Goal: Entertainment & Leisure: Consume media (video, audio)

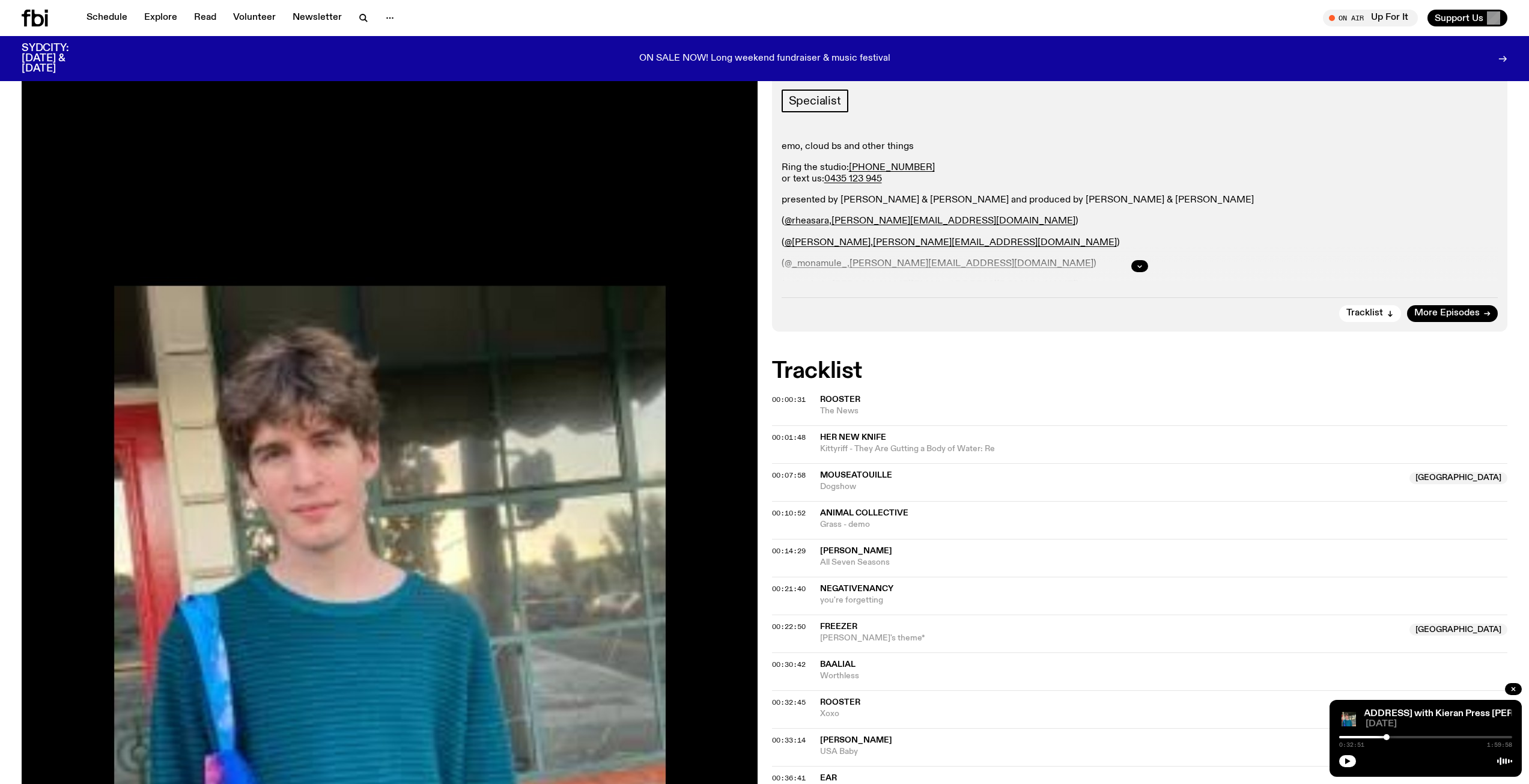
scroll to position [231, 0]
click at [1348, 758] on icon "button" at bounding box center [1346, 761] width 7 height 7
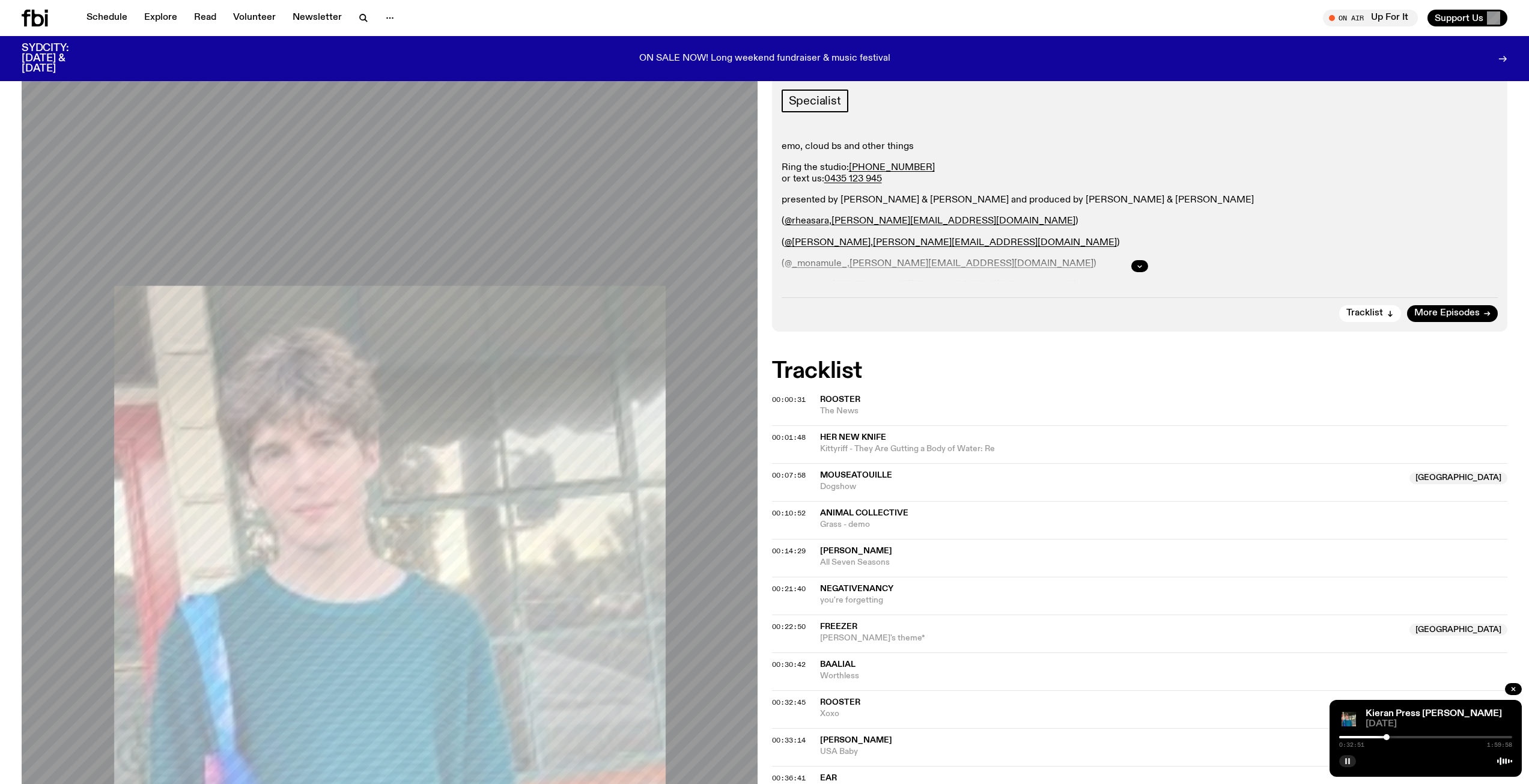
click at [1349, 765] on button "button" at bounding box center [1347, 761] width 17 height 12
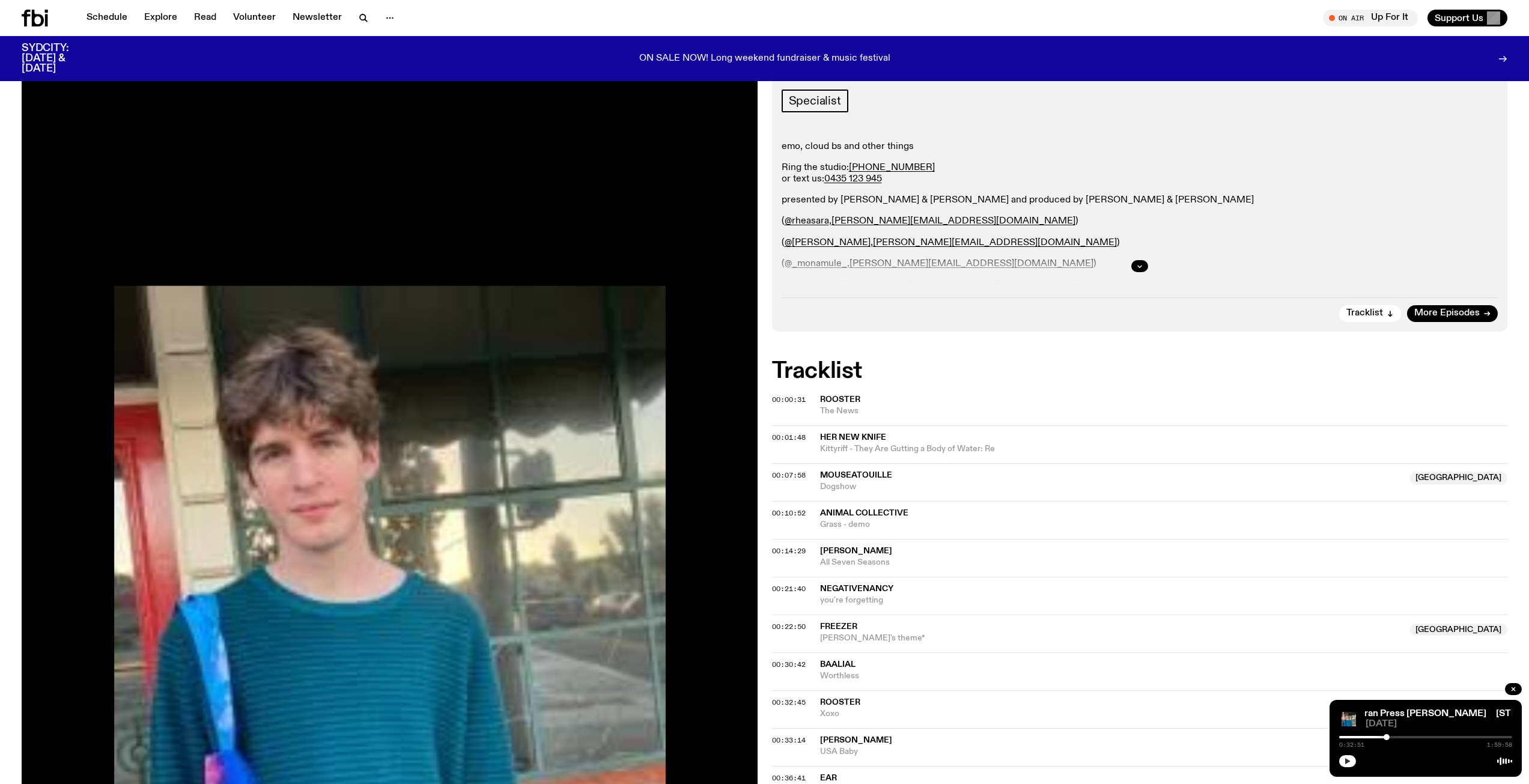
click at [1353, 761] on button "button" at bounding box center [1347, 761] width 17 height 12
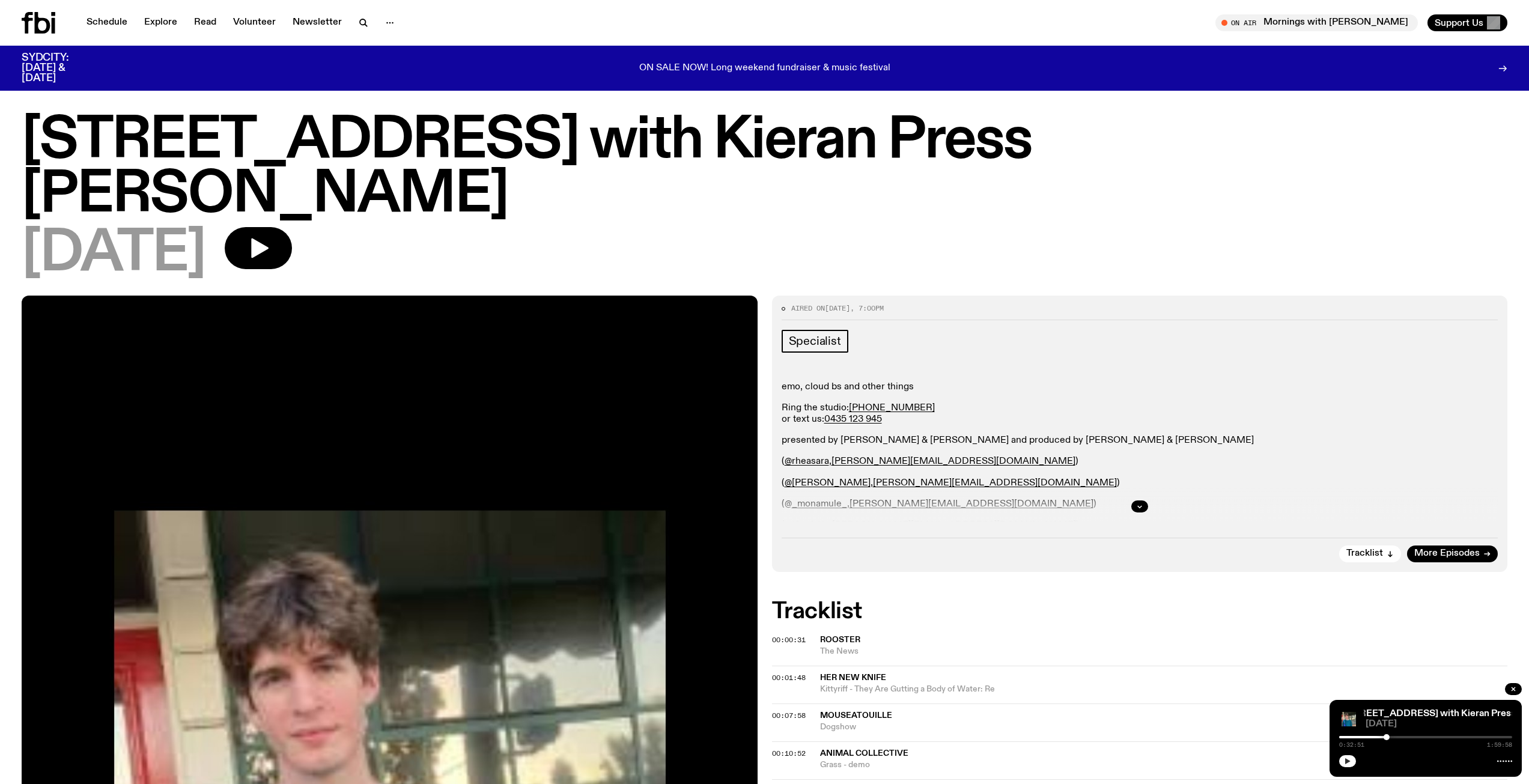
click at [1353, 761] on button "button" at bounding box center [1347, 761] width 17 height 12
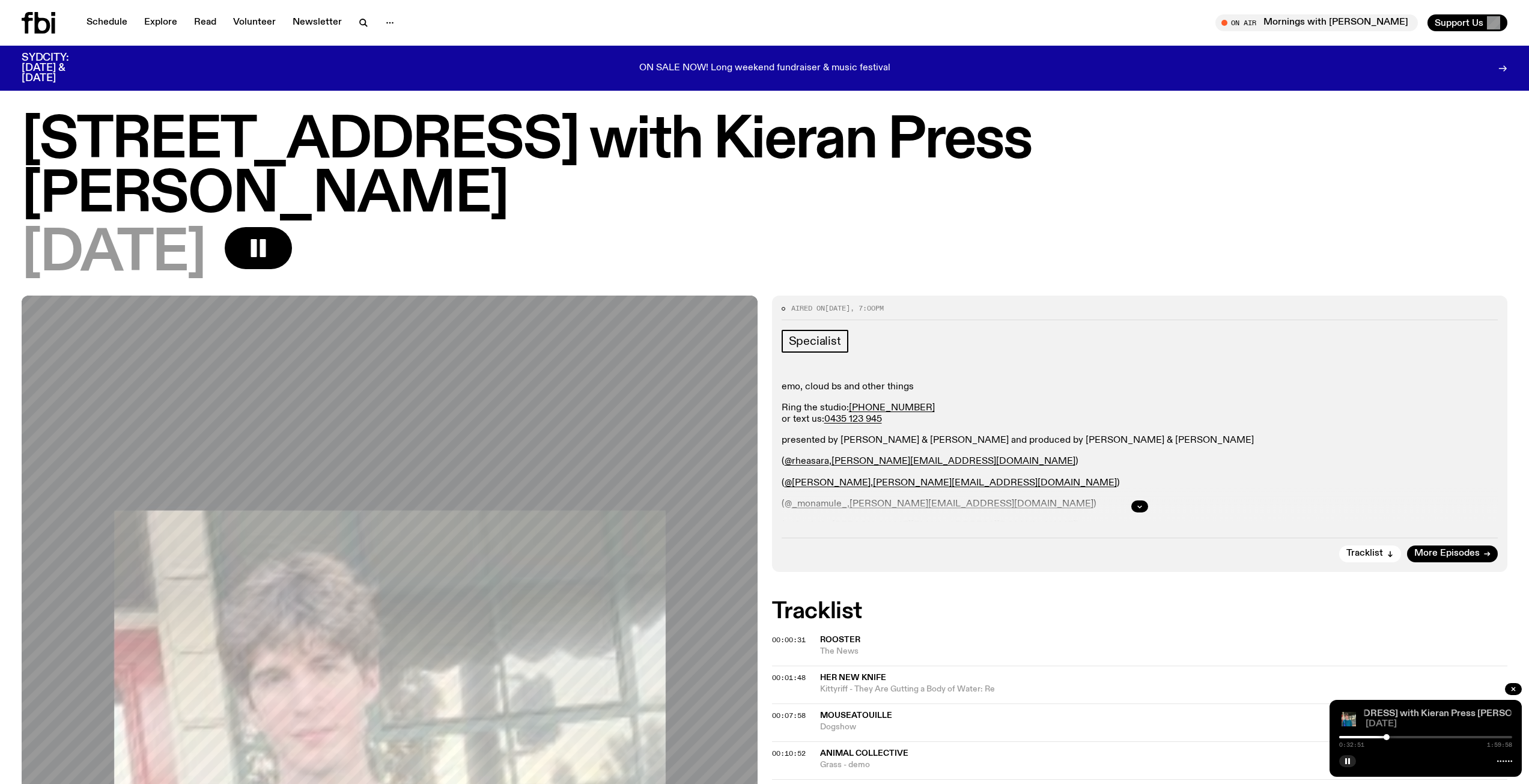
click at [1410, 713] on link "[STREET_ADDRESS] with Kieran Press [PERSON_NAME]" at bounding box center [1431, 714] width 253 height 9
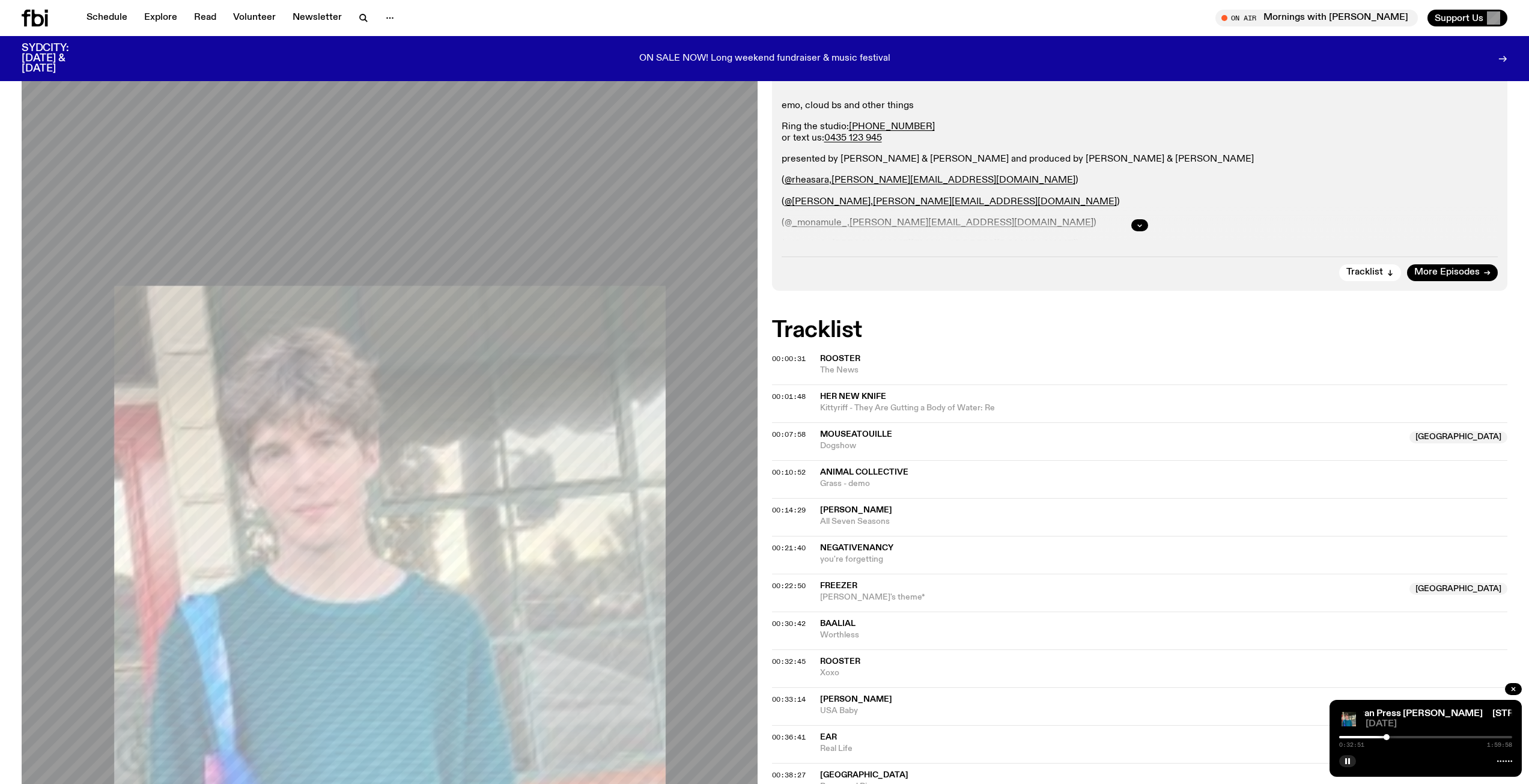
scroll to position [171, 0]
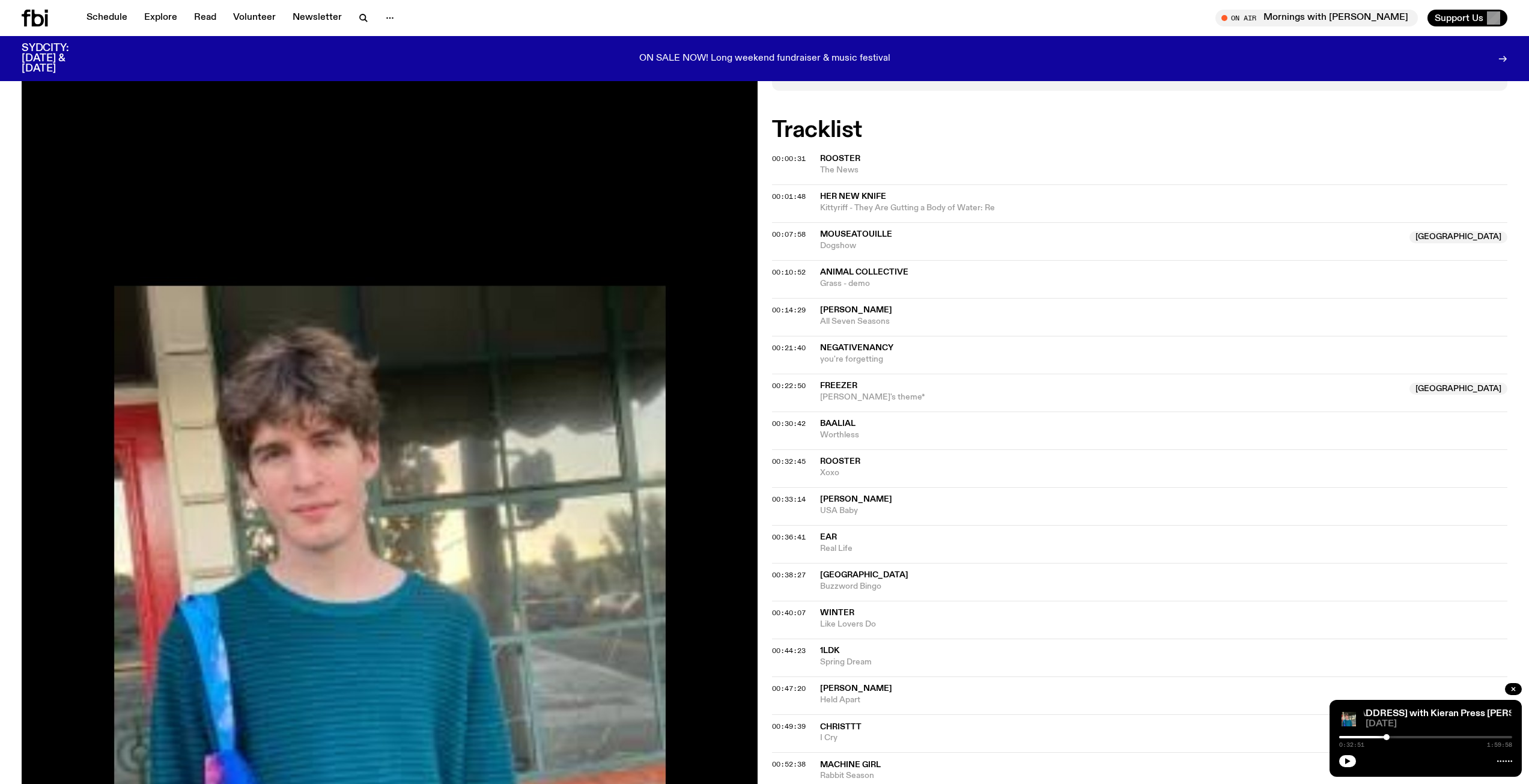
scroll to position [471, 0]
click at [1343, 757] on button "button" at bounding box center [1347, 761] width 17 height 12
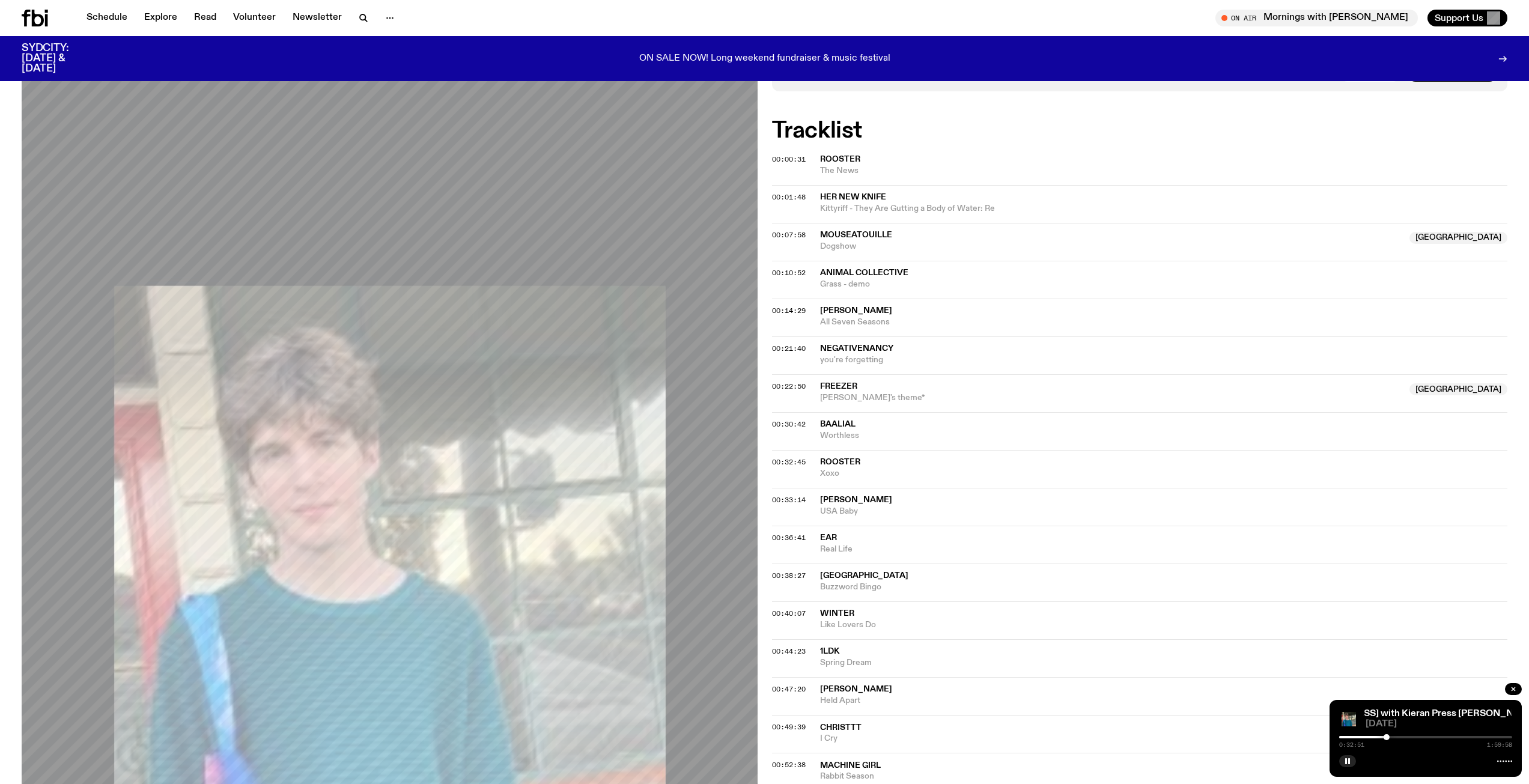
click at [1387, 736] on div at bounding box center [1386, 737] width 6 height 6
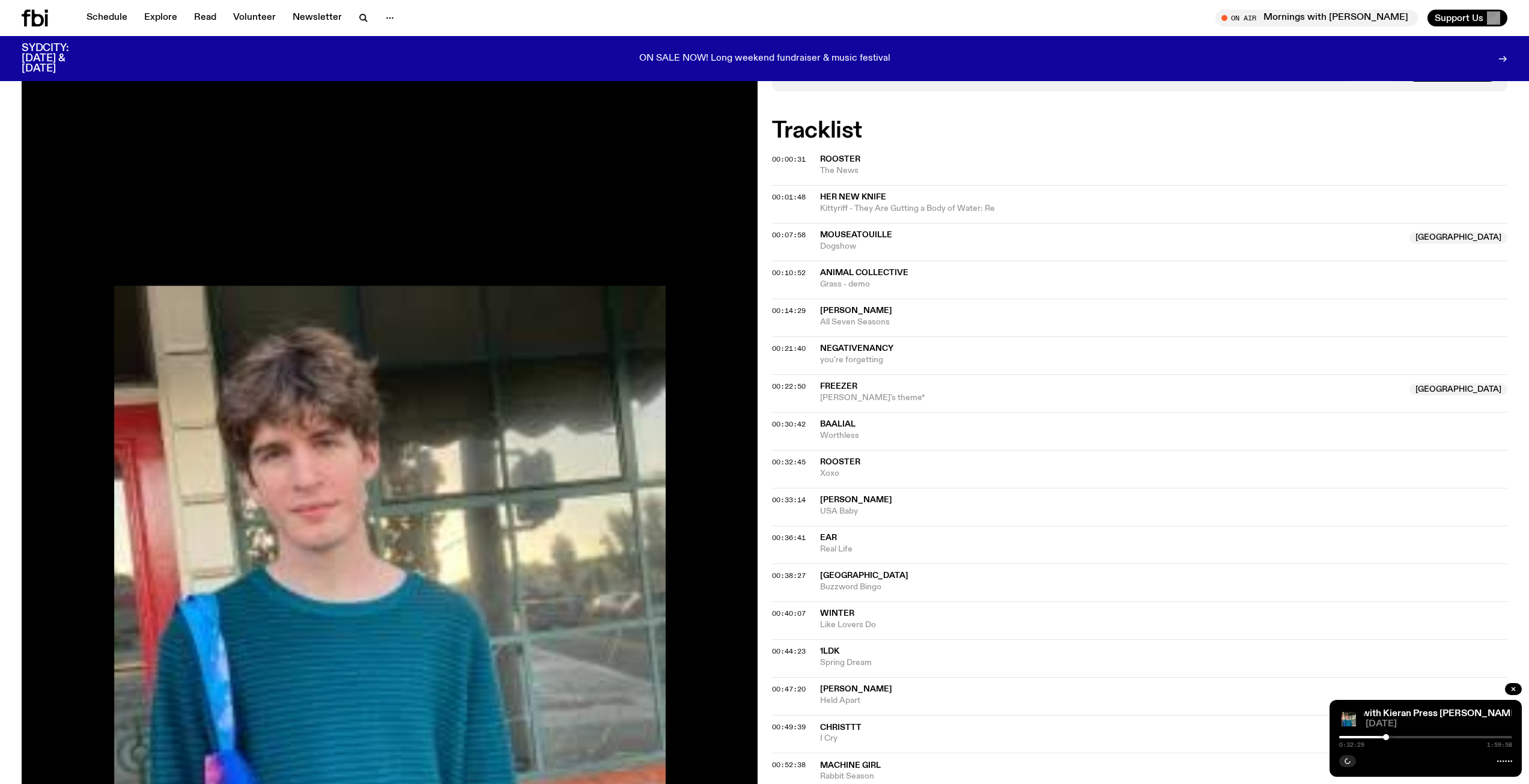
click at [1385, 736] on div at bounding box center [1385, 737] width 6 height 6
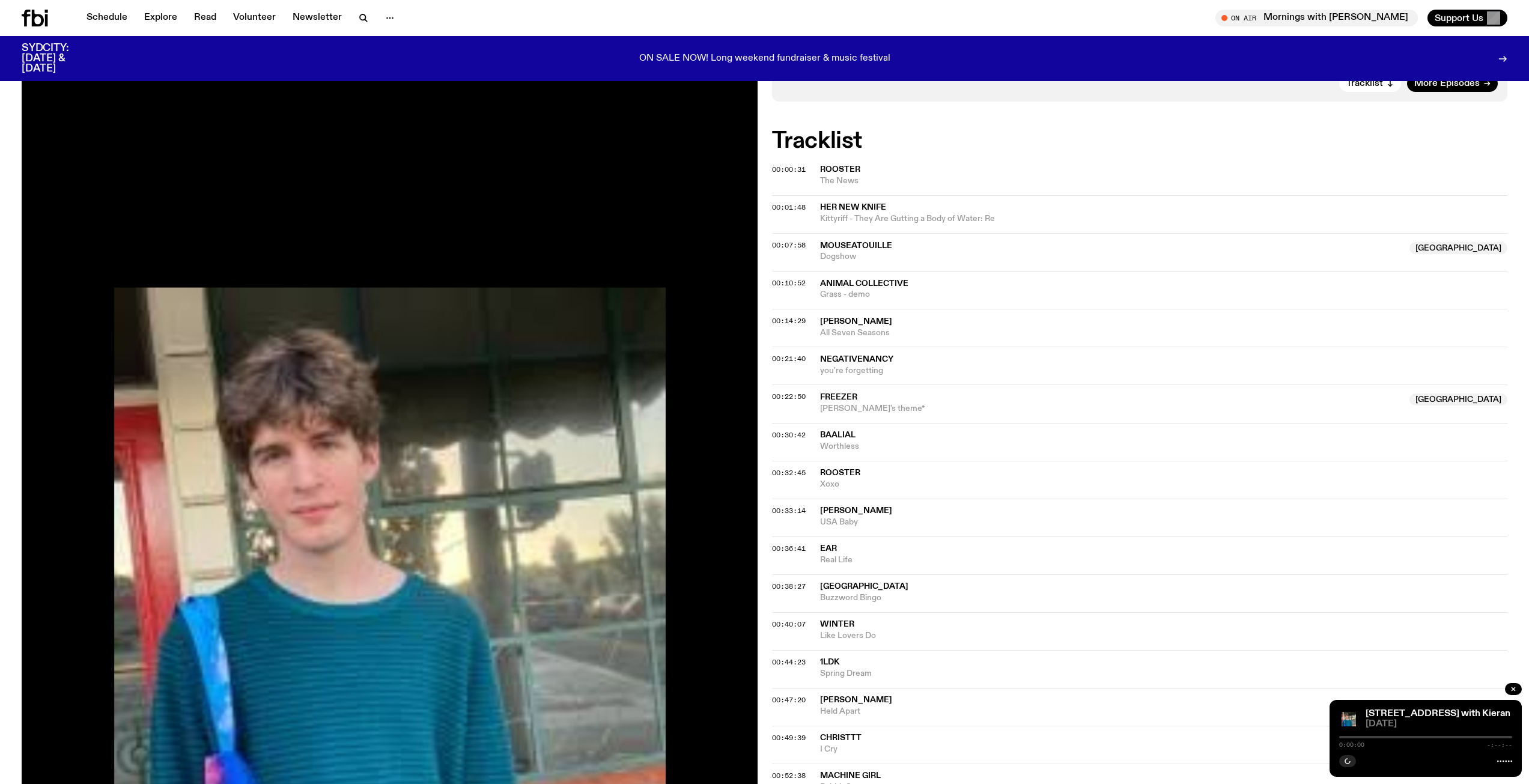
scroll to position [461, 0]
click at [1349, 766] on button "button" at bounding box center [1347, 761] width 17 height 12
click at [1383, 735] on div "0:33:20 1:59:58" at bounding box center [1425, 740] width 173 height 14
click at [1385, 738] on div at bounding box center [1387, 737] width 6 height 6
click at [1352, 759] on button "button" at bounding box center [1347, 761] width 17 height 12
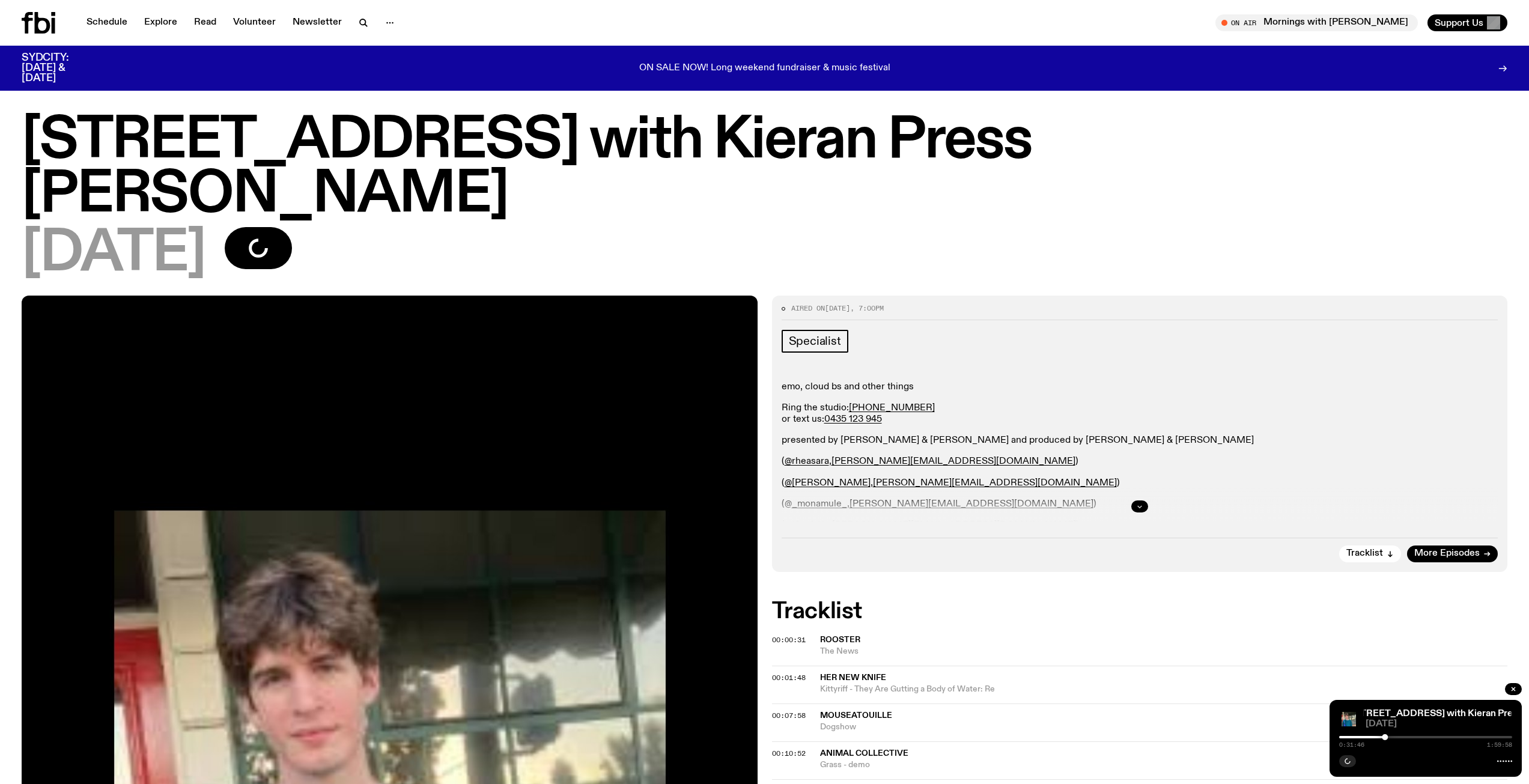
click at [1137, 502] on icon "button" at bounding box center [1139, 506] width 7 height 7
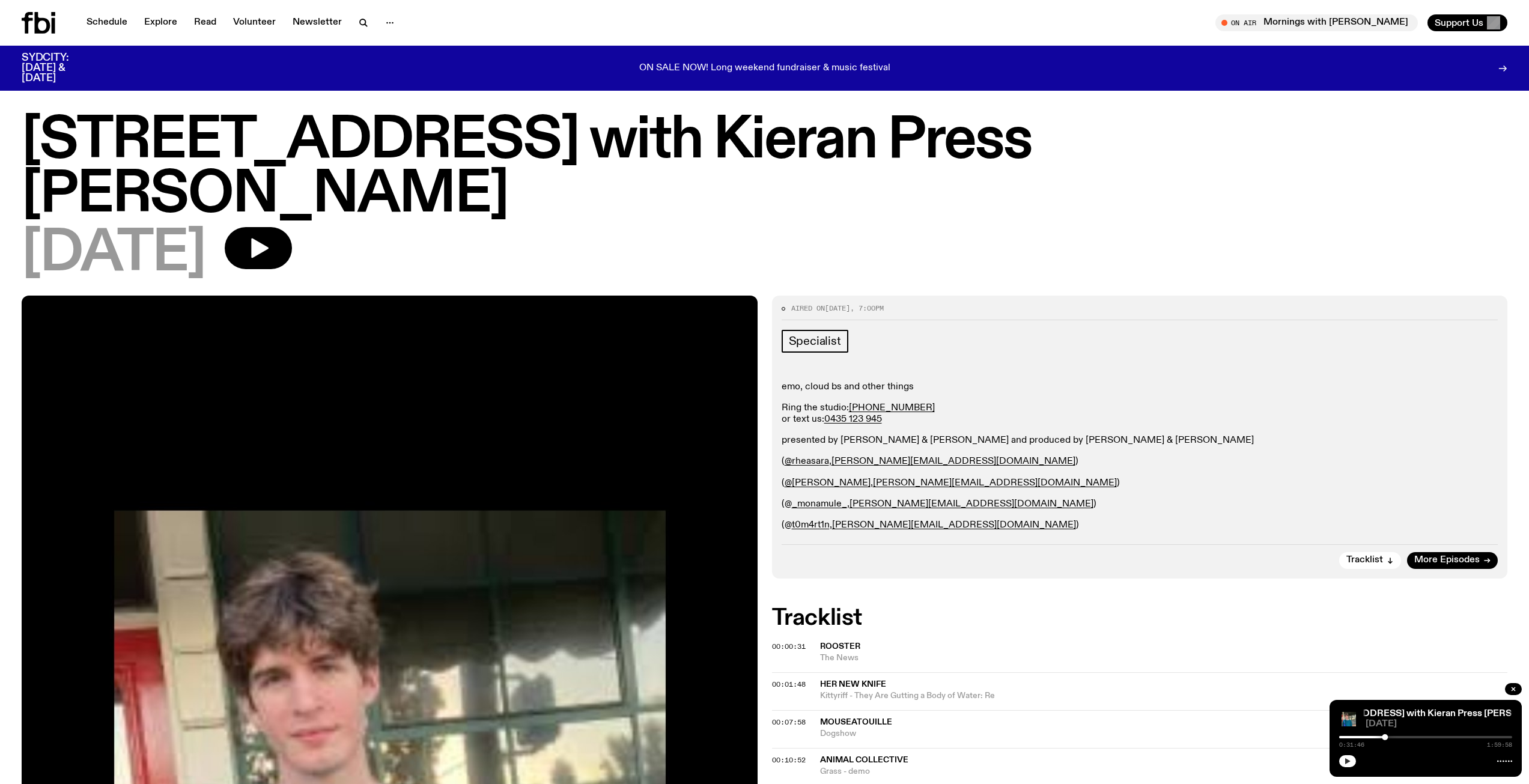
click at [1350, 759] on icon "button" at bounding box center [1346, 761] width 7 height 7
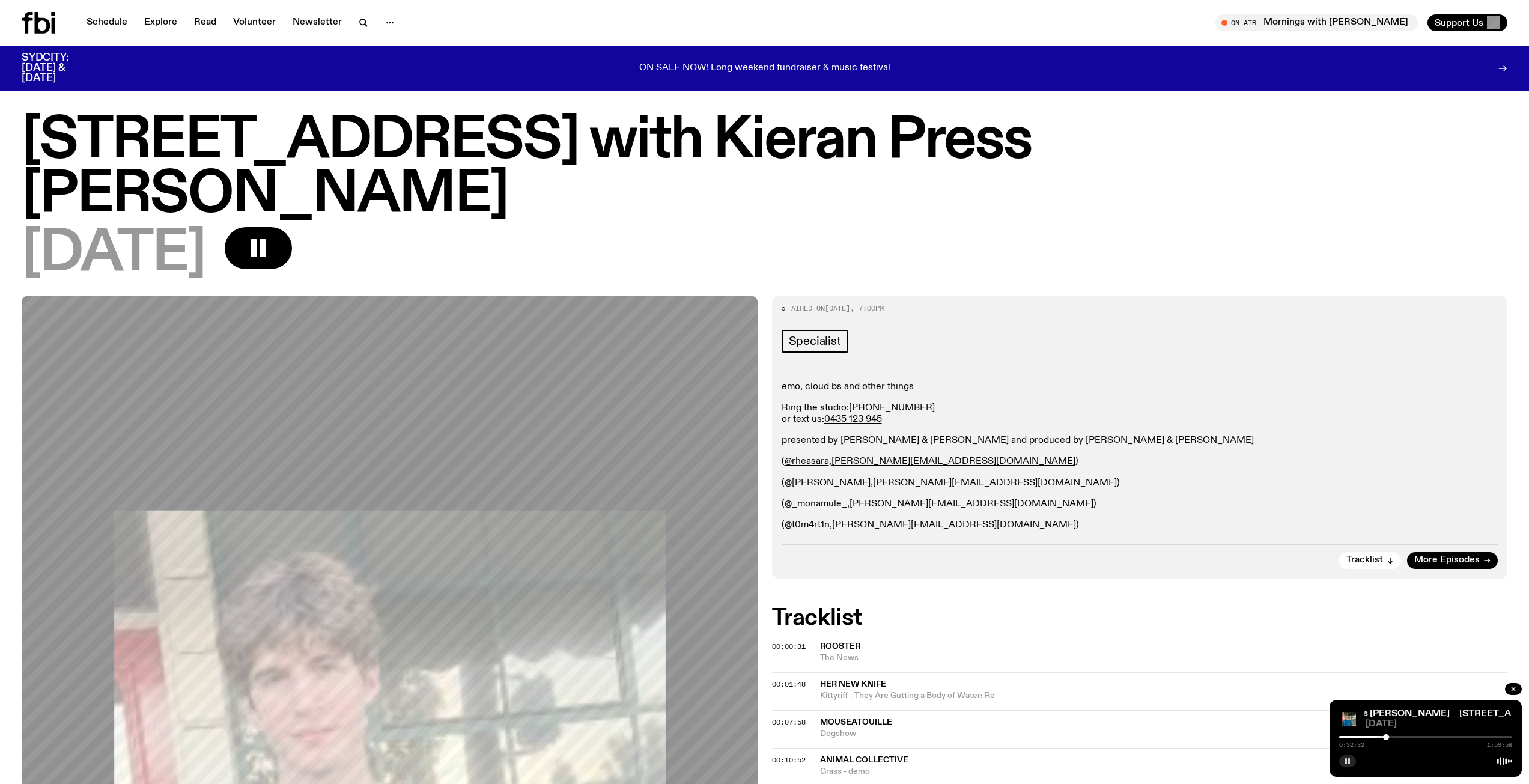
click at [1350, 761] on rect "button" at bounding box center [1349, 761] width 2 height 6
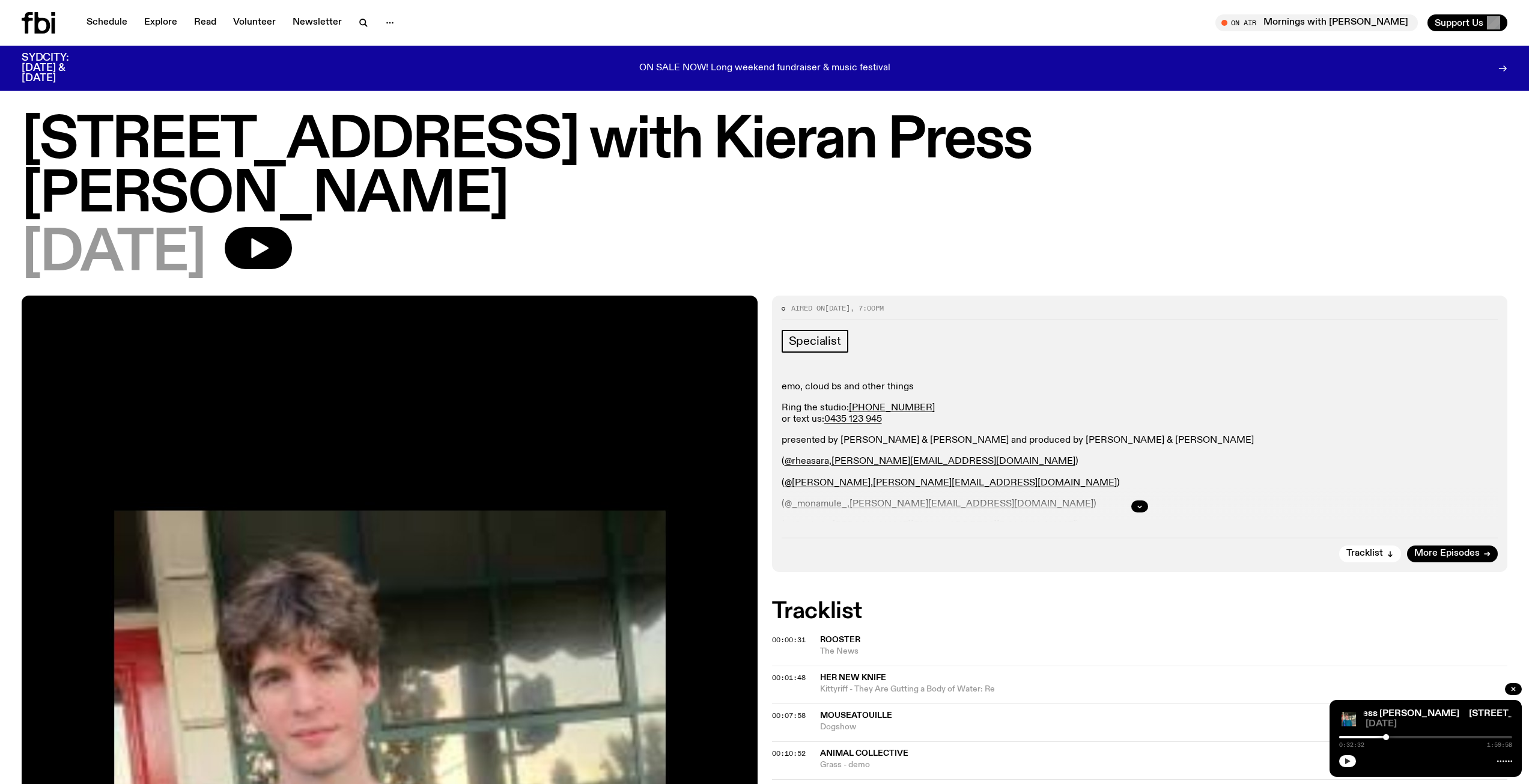
click at [1351, 759] on button "button" at bounding box center [1347, 761] width 17 height 12
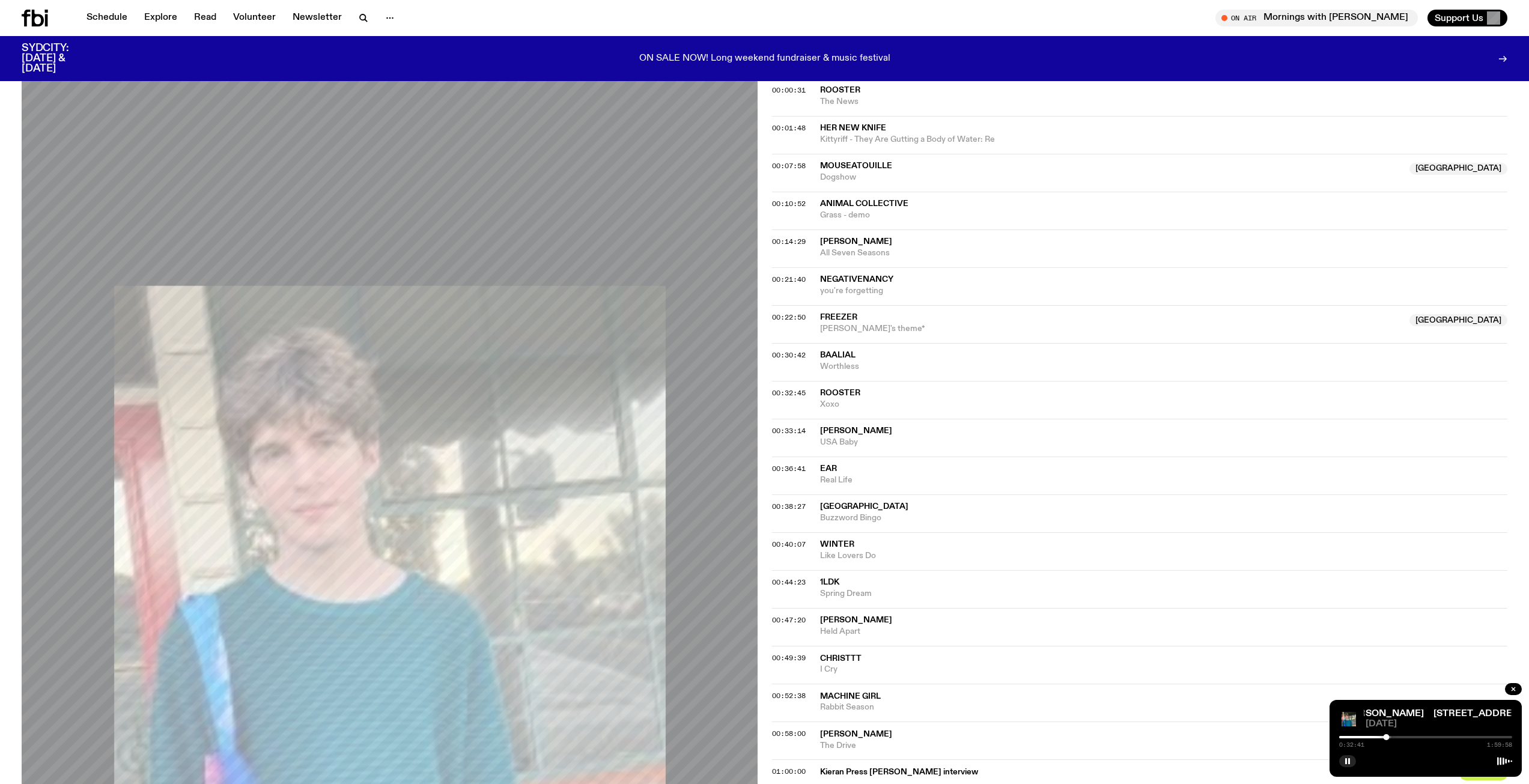
scroll to position [591, 0]
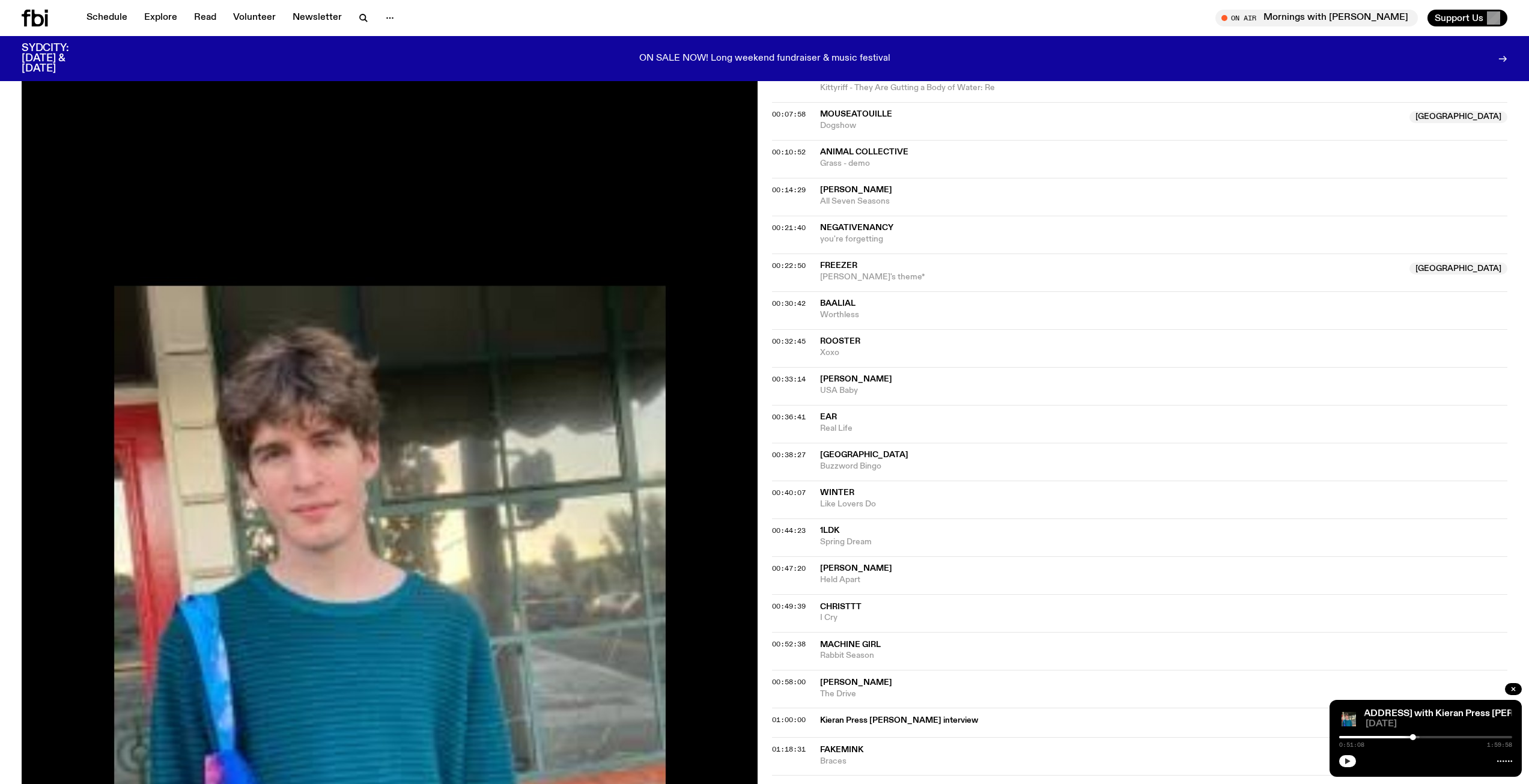
click at [1350, 761] on icon "button" at bounding box center [1346, 761] width 7 height 7
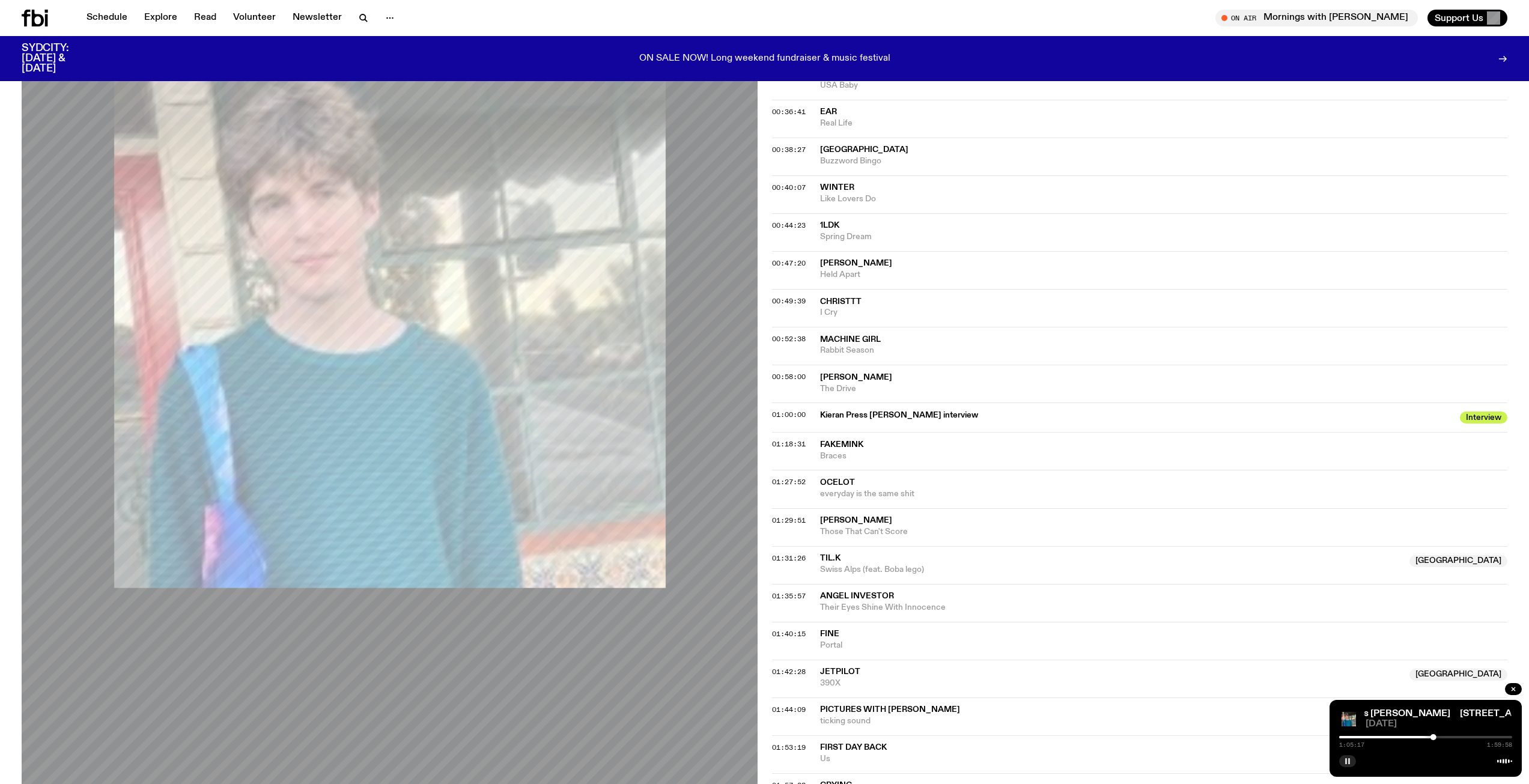
scroll to position [952, 0]
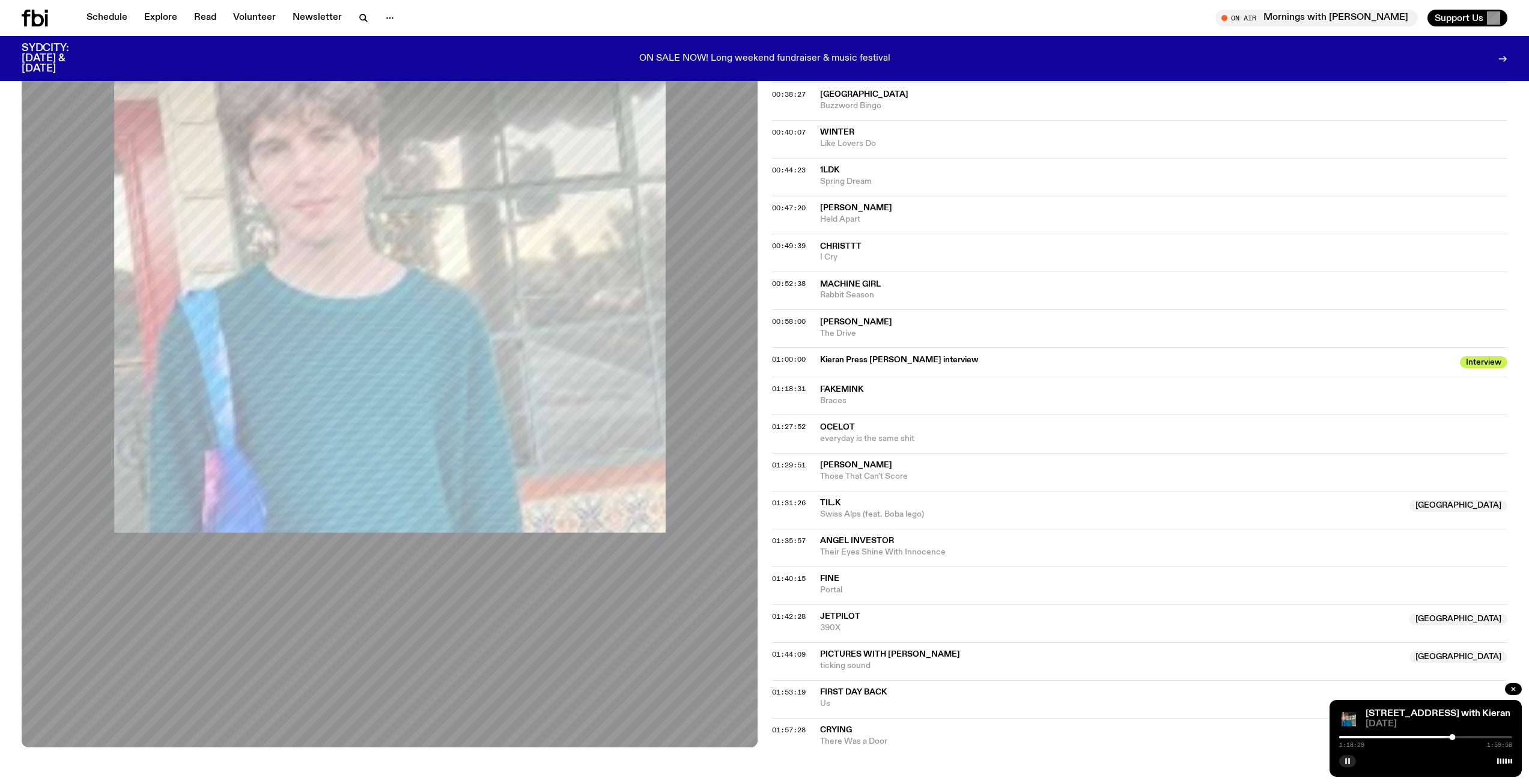
click at [1347, 760] on icon "button" at bounding box center [1346, 761] width 7 height 7
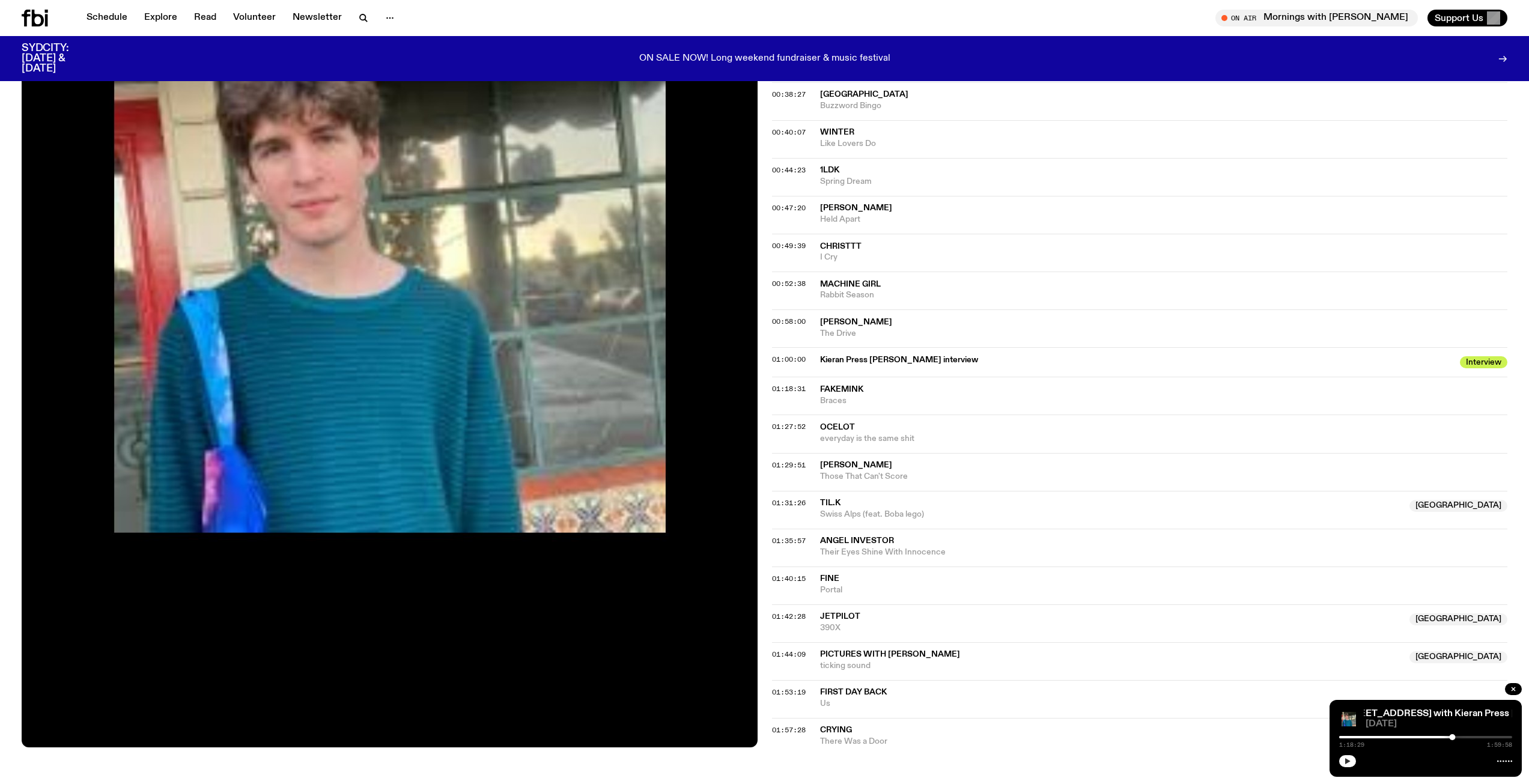
click at [1339, 755] on button "button" at bounding box center [1347, 761] width 17 height 12
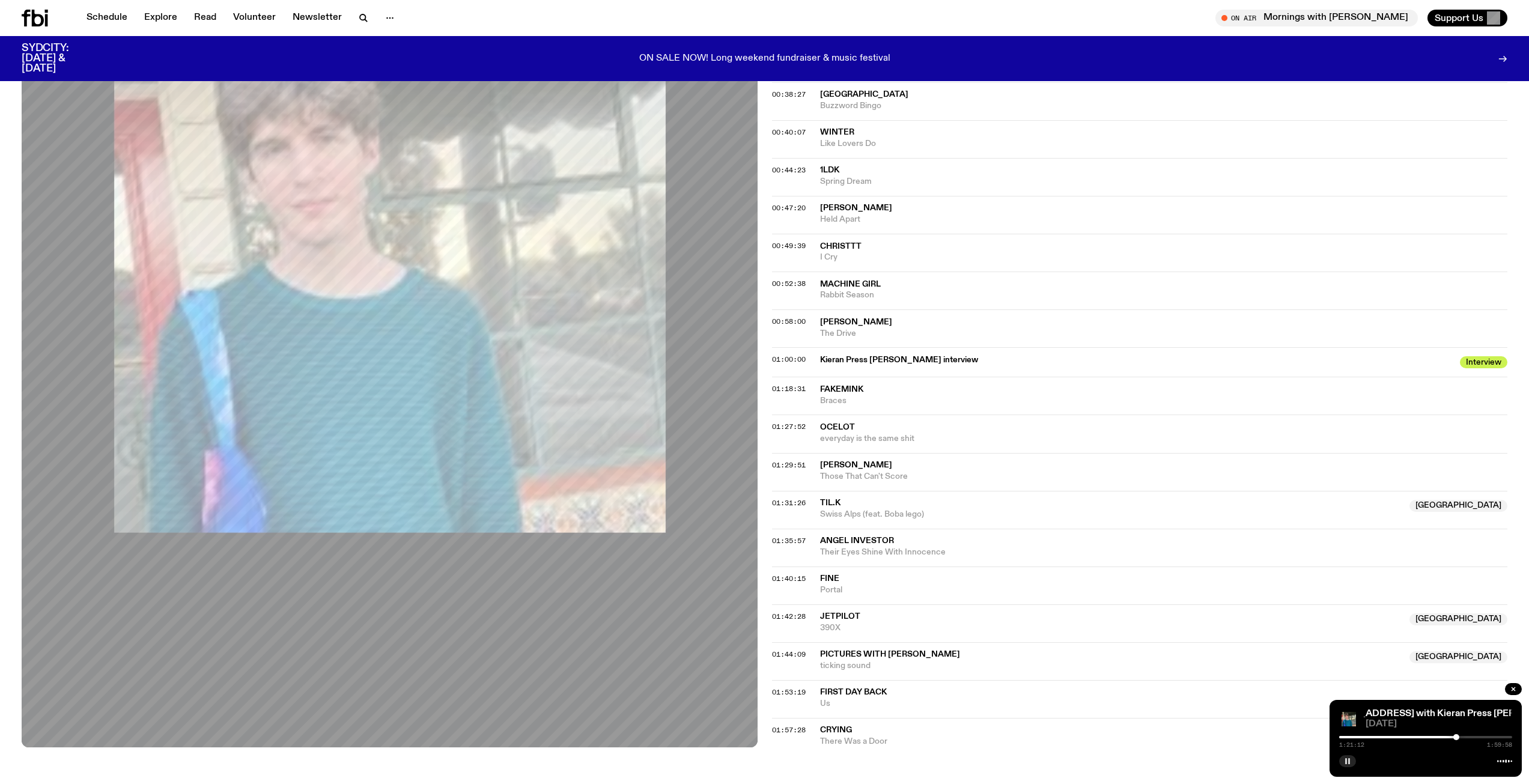
click at [1339, 755] on button "button" at bounding box center [1347, 761] width 17 height 12
